Goal: Find contact information: Find contact information

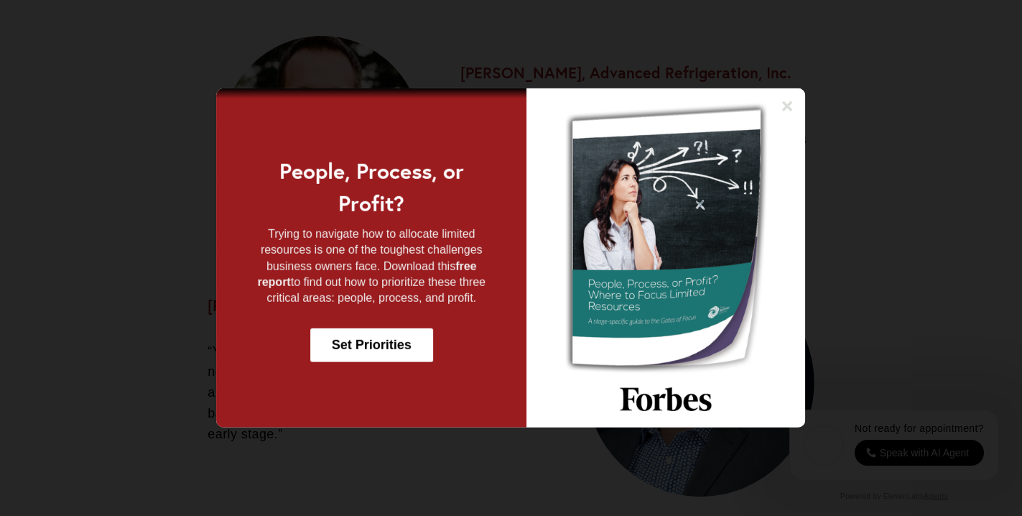
scroll to position [1792, 0]
click at [786, 110] on icon at bounding box center [788, 106] width 14 height 14
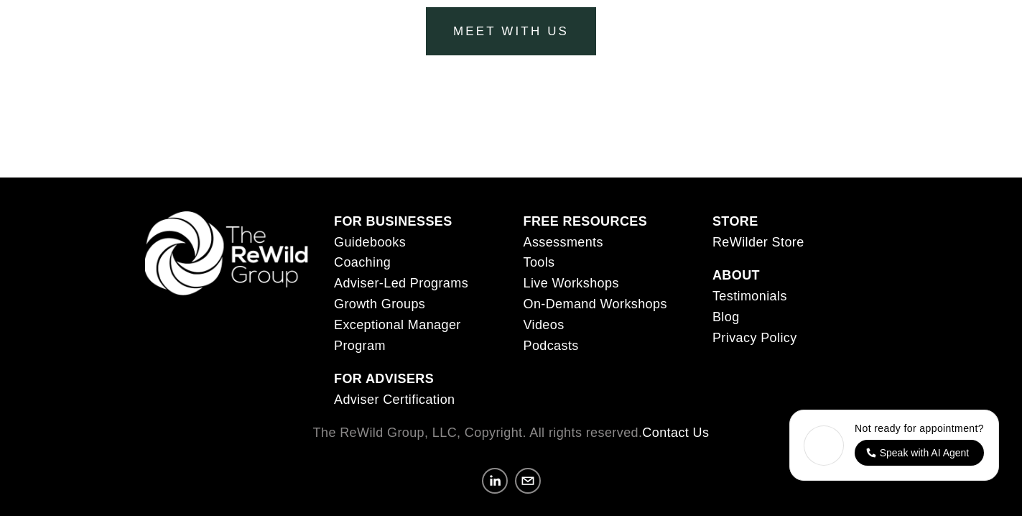
scroll to position [5611, 0]
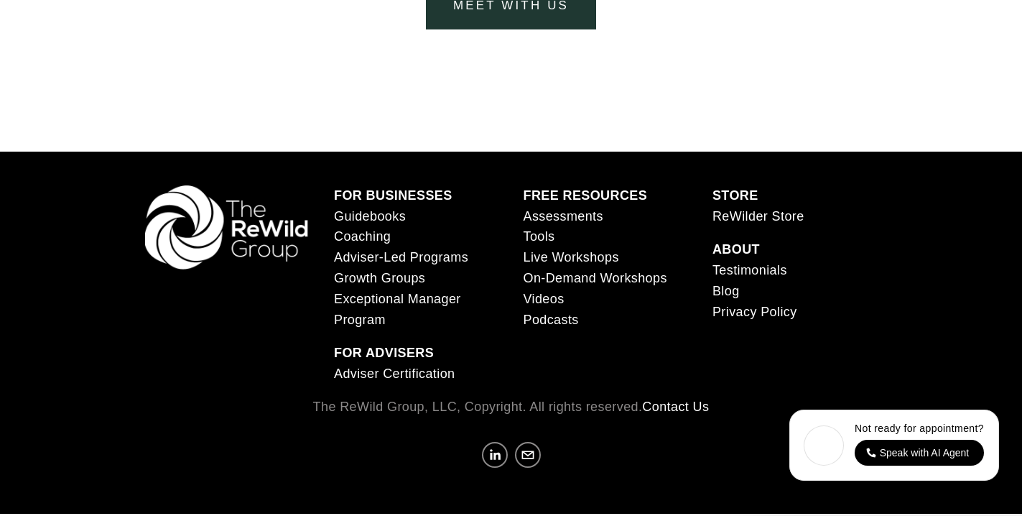
click at [687, 402] on link "Contact Us" at bounding box center [675, 406] width 67 height 21
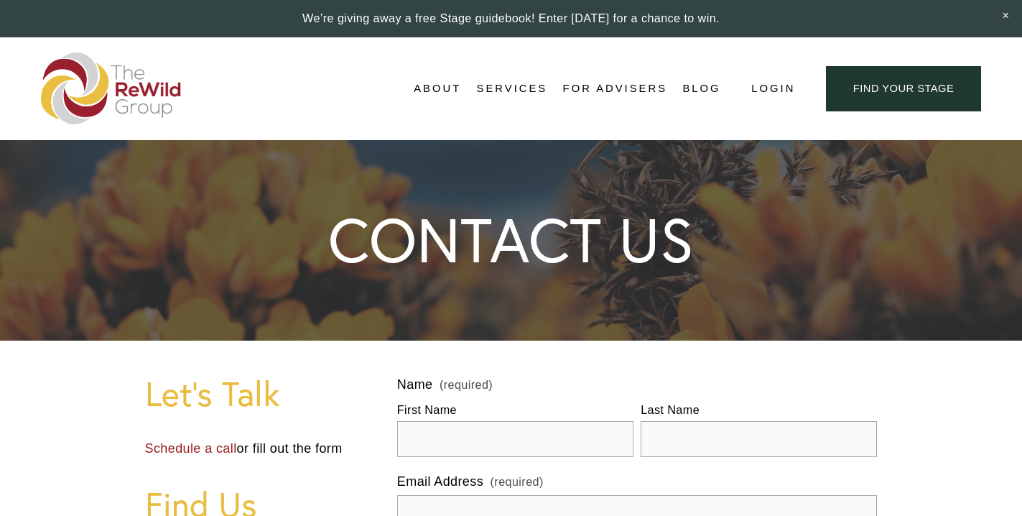
click at [536, 78] on link "Services" at bounding box center [512, 89] width 71 height 22
click at [523, 85] on span "Services" at bounding box center [512, 88] width 71 height 19
click at [458, 84] on span "About" at bounding box center [437, 88] width 47 height 19
